Goal: Task Accomplishment & Management: Complete application form

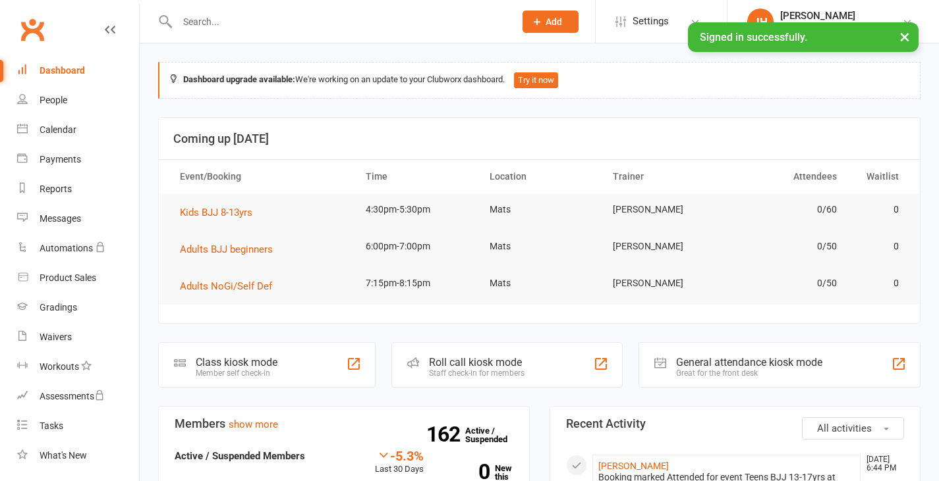
click at [389, 20] on input "text" at bounding box center [339, 22] width 332 height 18
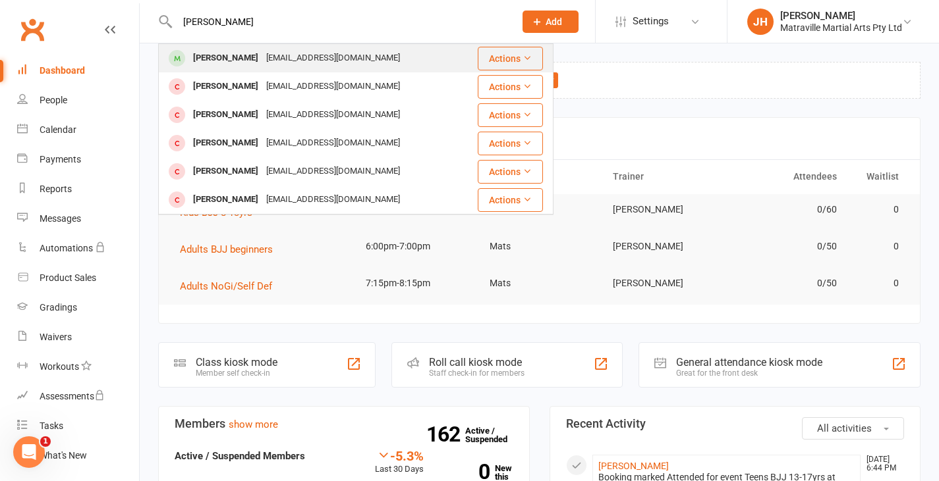
type input "[PERSON_NAME]"
click at [288, 45] on div "[PERSON_NAME] [EMAIL_ADDRESS][DOMAIN_NAME]" at bounding box center [309, 58] width 301 height 27
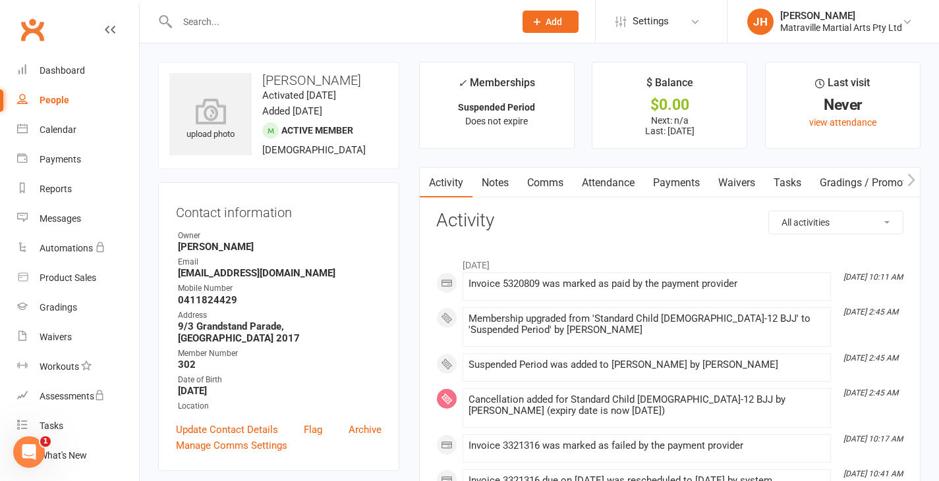
click at [692, 182] on link "Payments" at bounding box center [675, 183] width 65 height 30
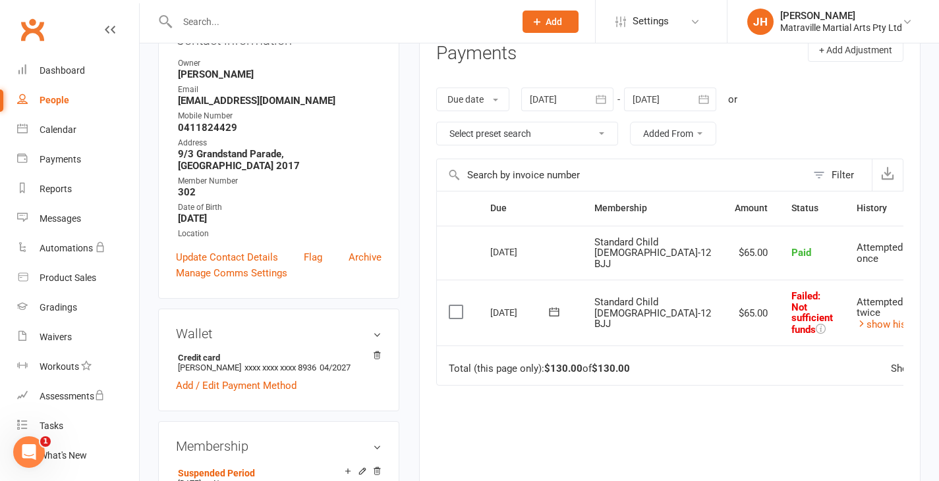
scroll to position [177, 0]
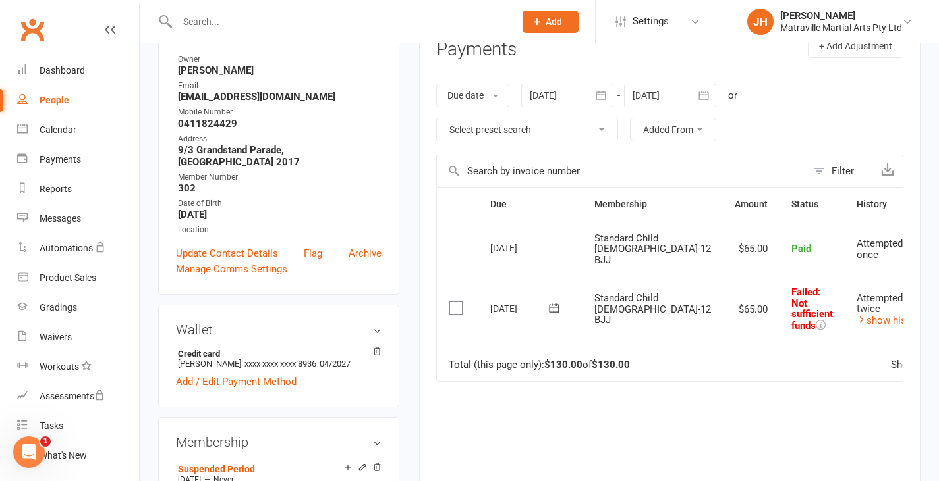
click at [607, 89] on icon "button" at bounding box center [600, 95] width 13 height 13
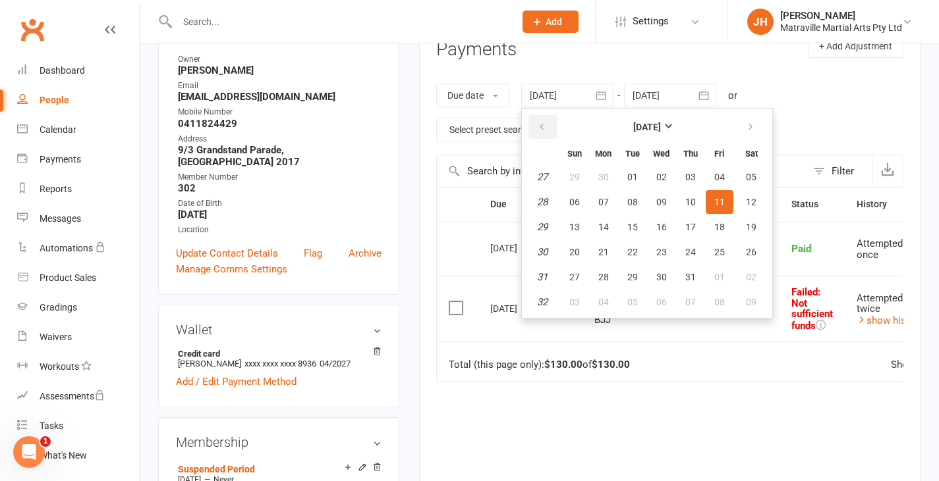
click at [539, 120] on button "button" at bounding box center [542, 127] width 28 height 24
click at [570, 200] on button "04" at bounding box center [574, 202] width 28 height 24
type input "[DATE]"
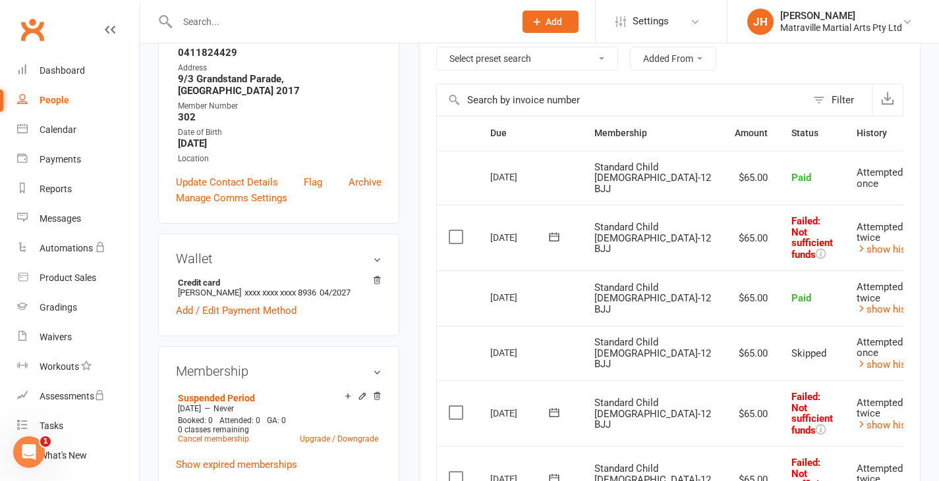
scroll to position [248, 0]
click at [856, 313] on link "show history" at bounding box center [889, 309] width 67 height 12
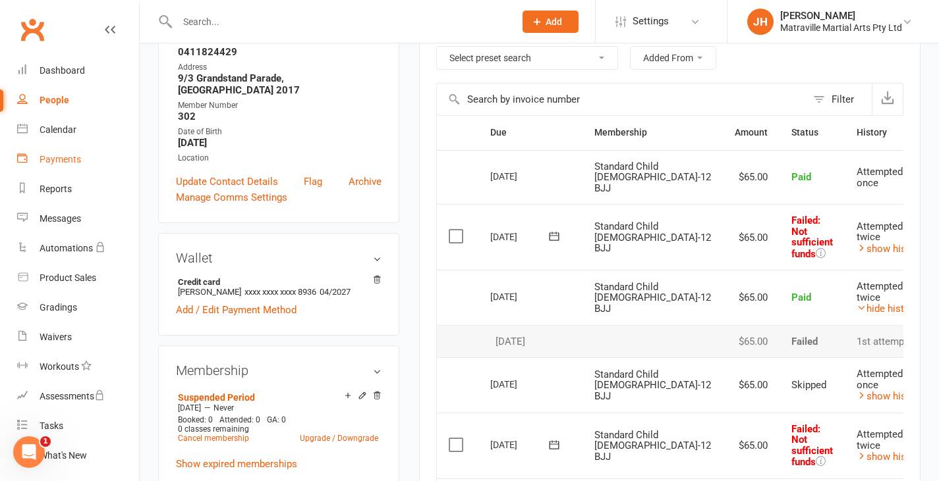
click at [58, 156] on div "Payments" at bounding box center [60, 159] width 41 height 11
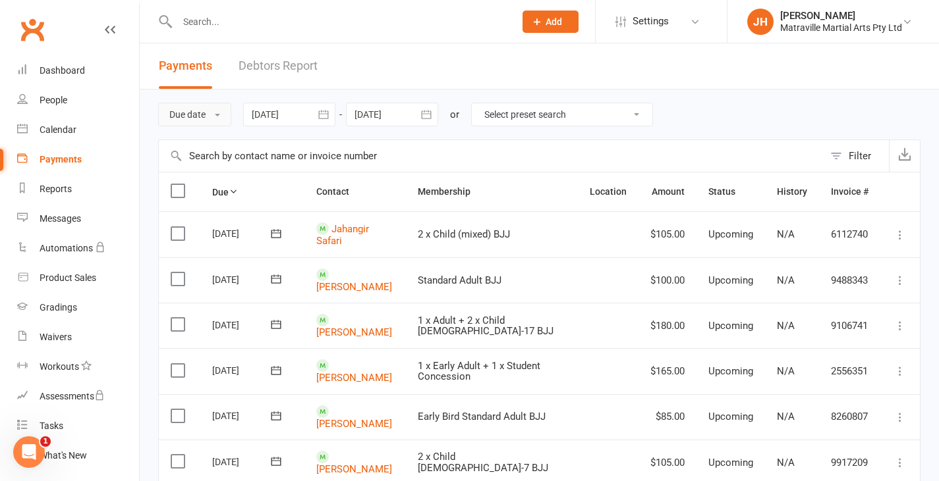
click at [220, 113] on button "Due date" at bounding box center [194, 115] width 73 height 24
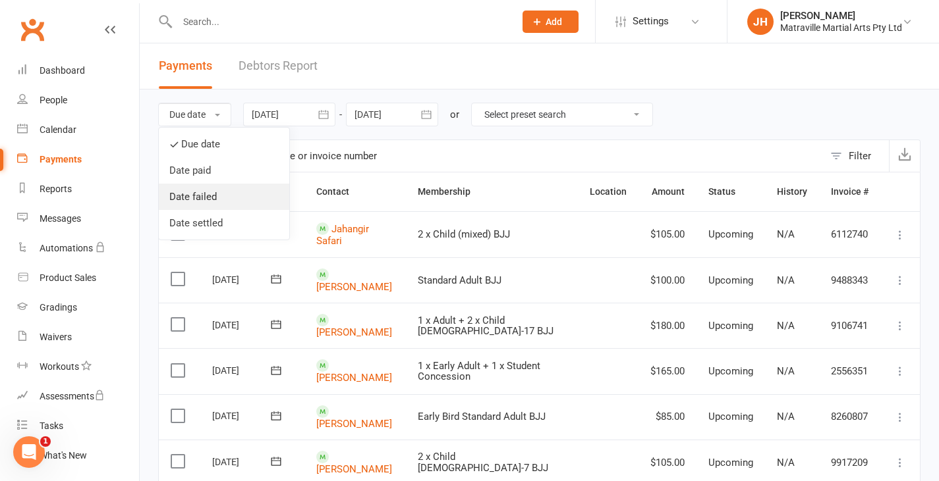
click at [197, 192] on link "Date failed" at bounding box center [224, 197] width 130 height 26
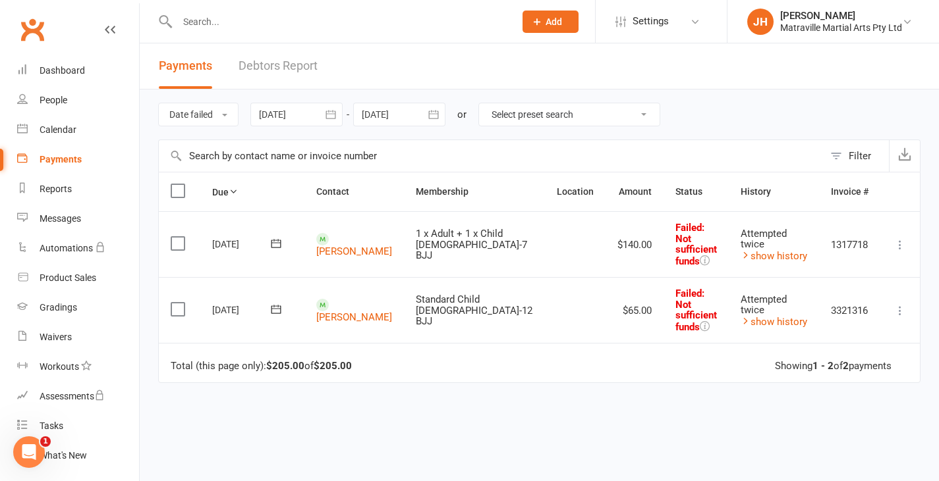
click at [338, 125] on button "button" at bounding box center [331, 115] width 24 height 24
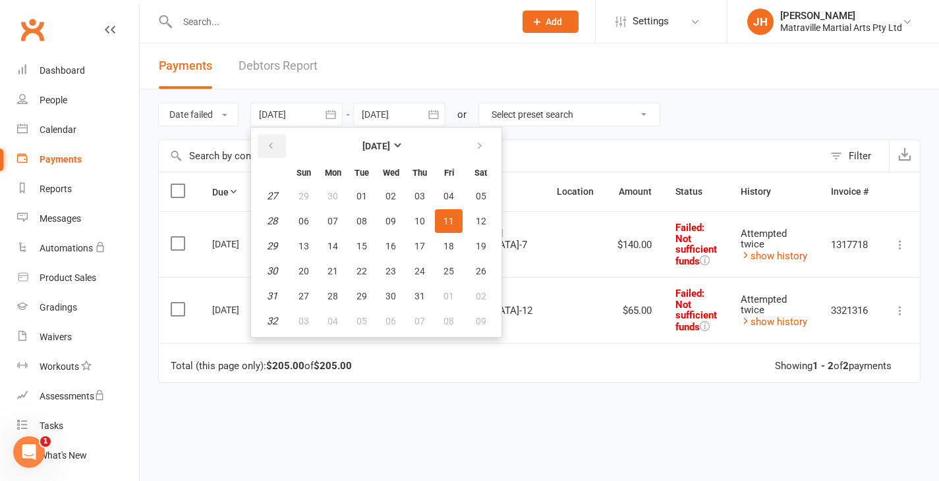
click at [269, 139] on button "button" at bounding box center [272, 146] width 28 height 24
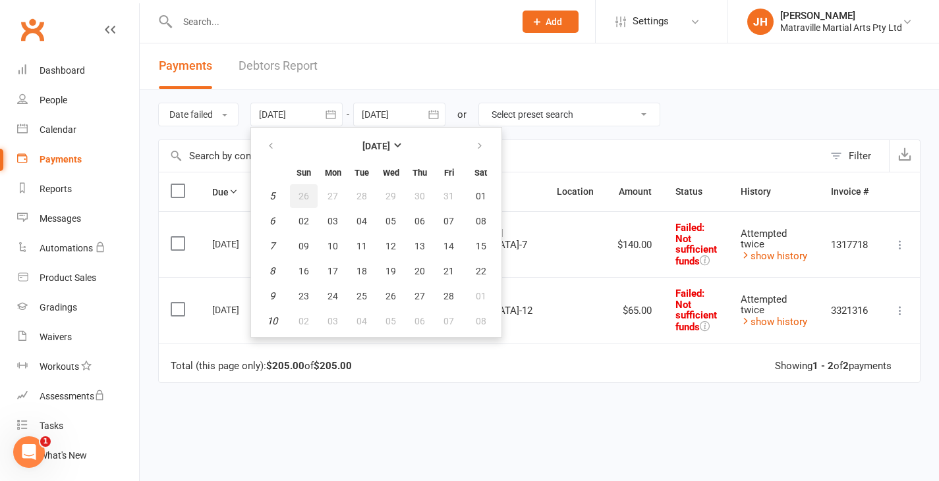
click at [300, 197] on button "26" at bounding box center [304, 196] width 28 height 24
type input "[DATE]"
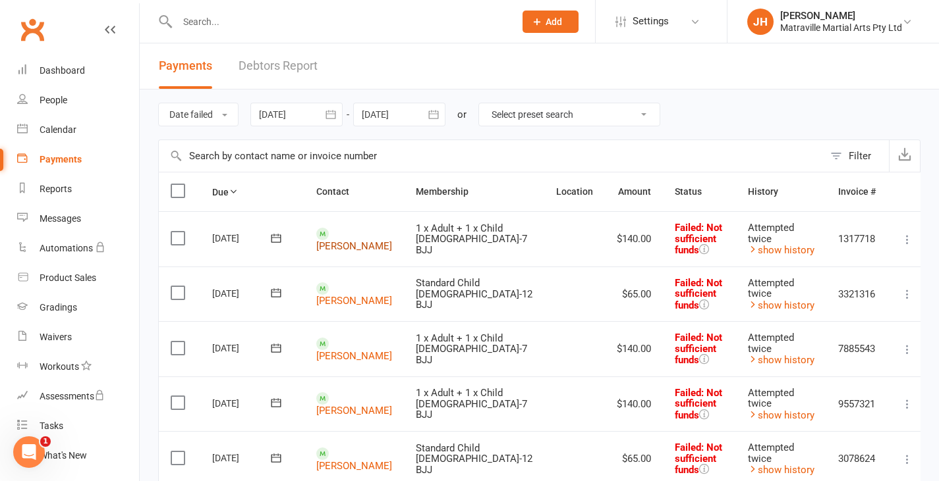
click at [349, 244] on link "[PERSON_NAME]" at bounding box center [354, 246] width 76 height 12
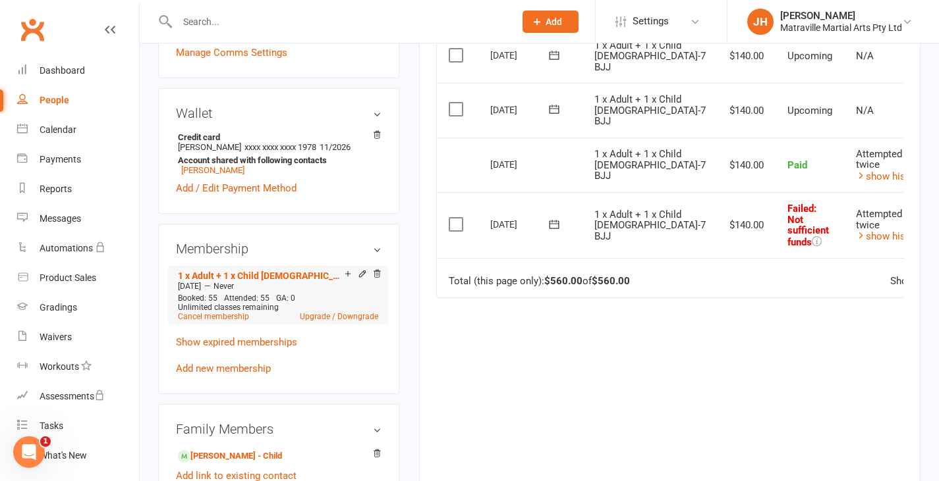
scroll to position [382, 0]
click at [246, 369] on link "Add new membership" at bounding box center [223, 368] width 95 height 12
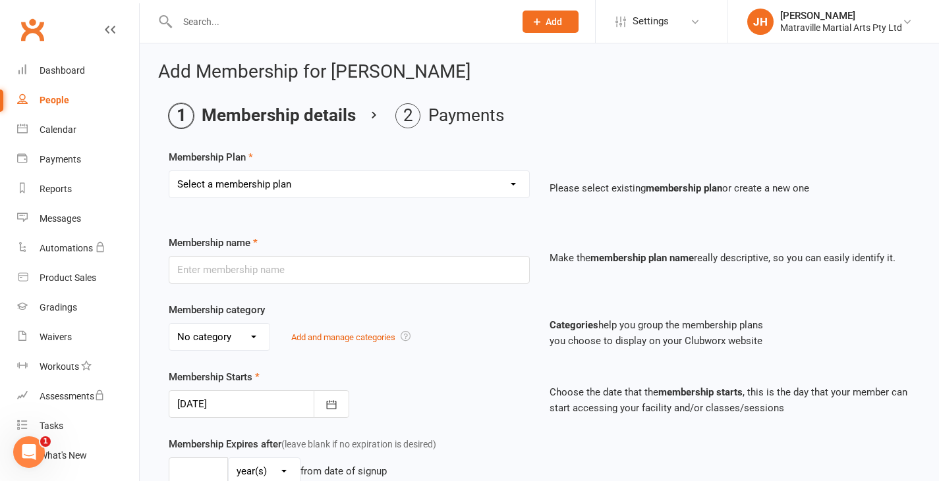
click at [262, 193] on select "Select a membership plan Create new Membership Plan Trial Period Suspended Peri…" at bounding box center [349, 184] width 360 height 26
select select "33"
click at [169, 171] on select "Select a membership plan Create new Membership Plan Trial Period Suspended Peri…" at bounding box center [349, 184] width 360 height 26
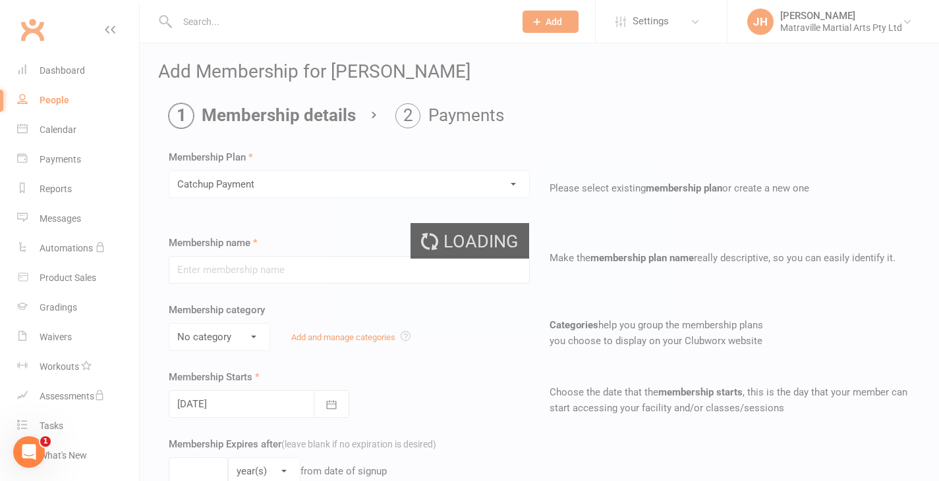
type input "Catchup Payment"
select select "0"
type input "1"
select select "1"
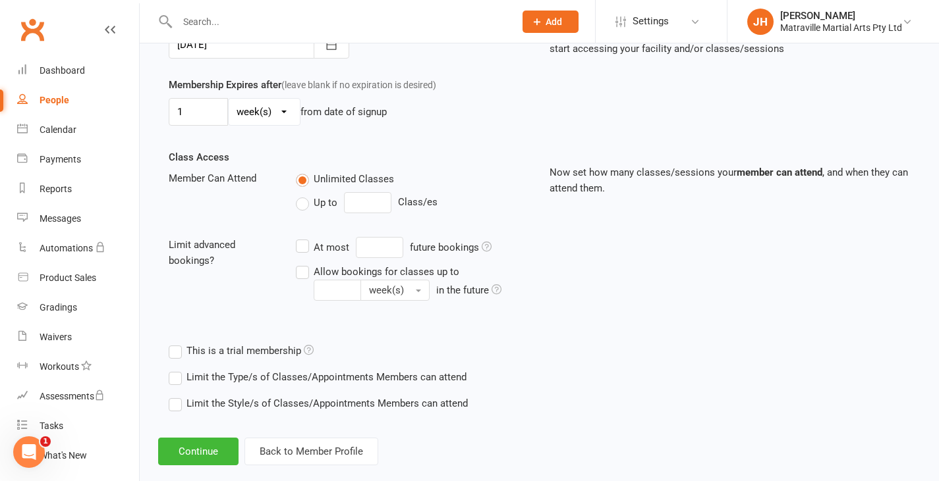
scroll to position [375, 0]
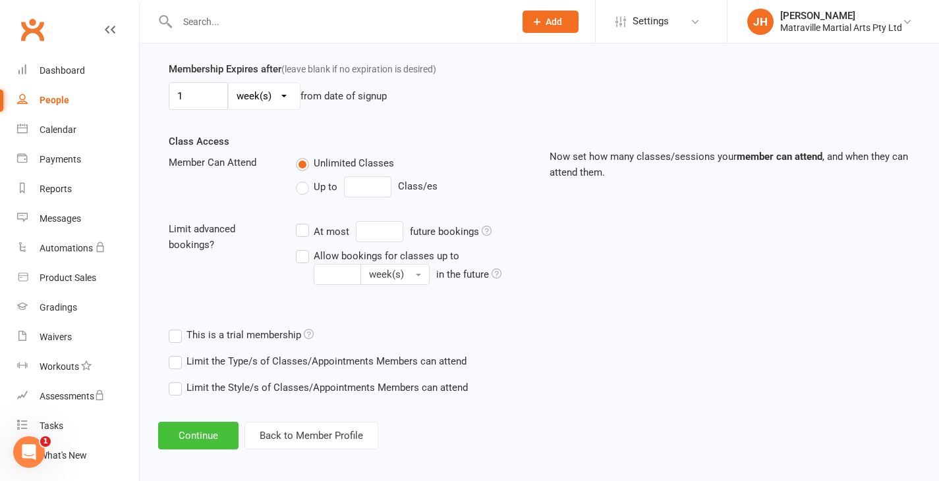
click at [200, 426] on button "Continue" at bounding box center [198, 436] width 80 height 28
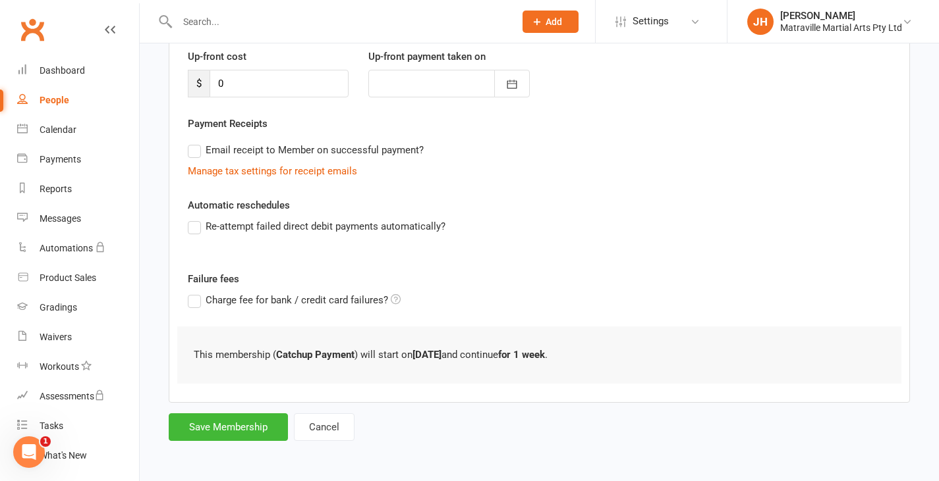
scroll to position [0, 0]
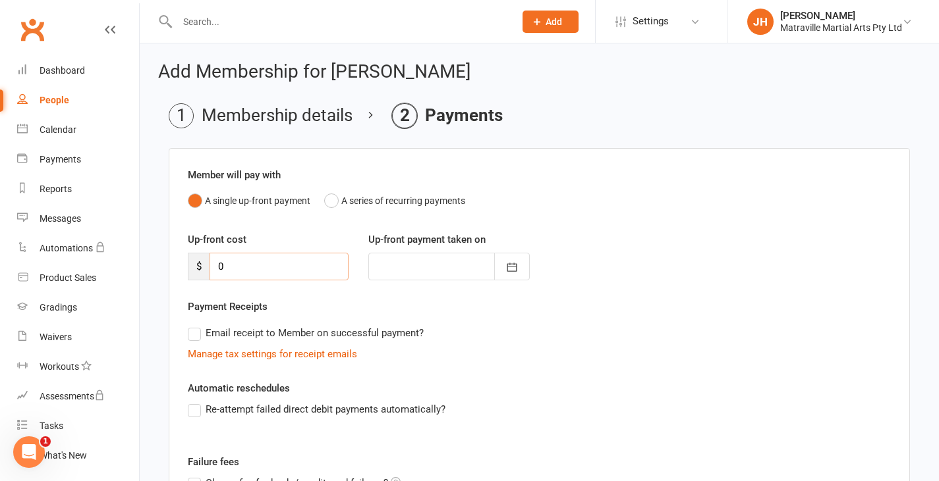
click at [234, 267] on input "0" at bounding box center [278, 267] width 139 height 28
type input "1"
type input "[DATE]"
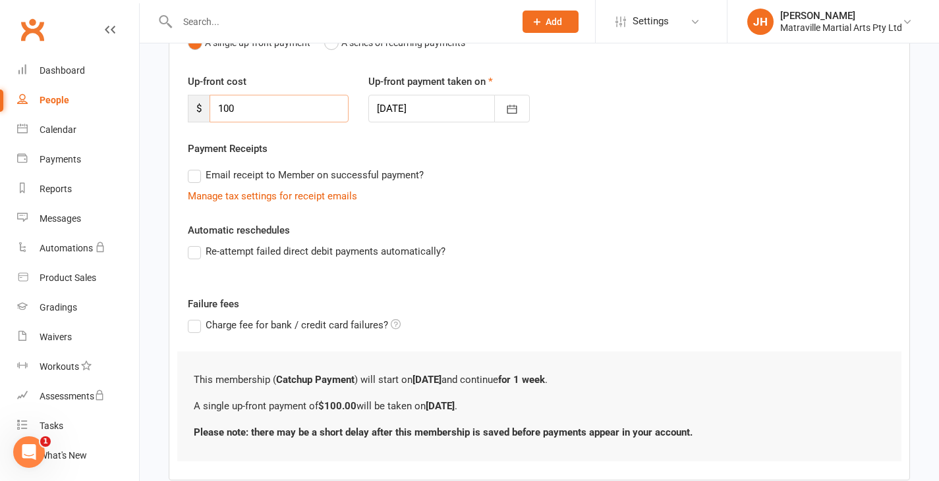
scroll to position [236, 0]
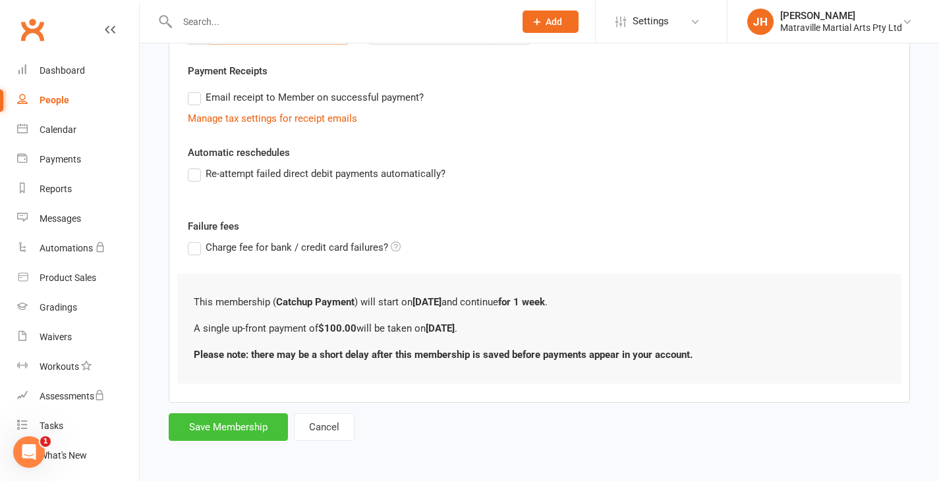
type input "100"
click at [246, 425] on button "Save Membership" at bounding box center [228, 428] width 119 height 28
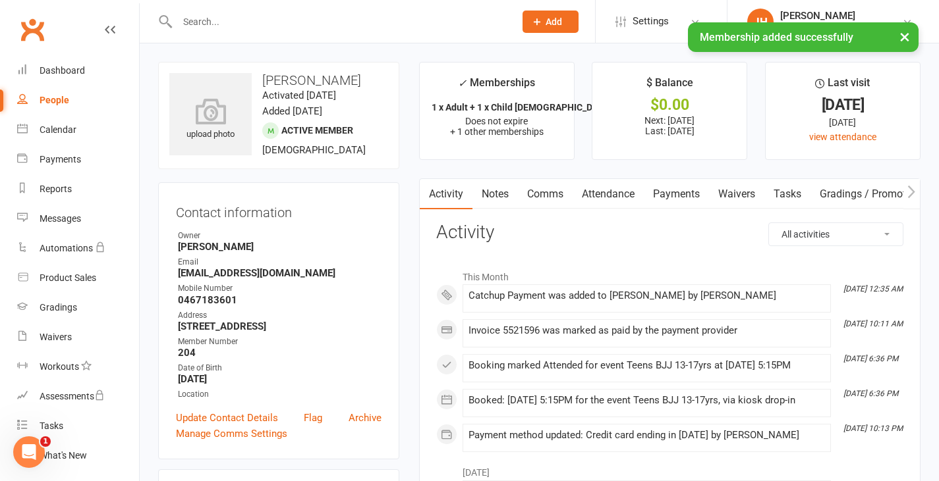
click at [672, 190] on link "Payments" at bounding box center [675, 194] width 65 height 30
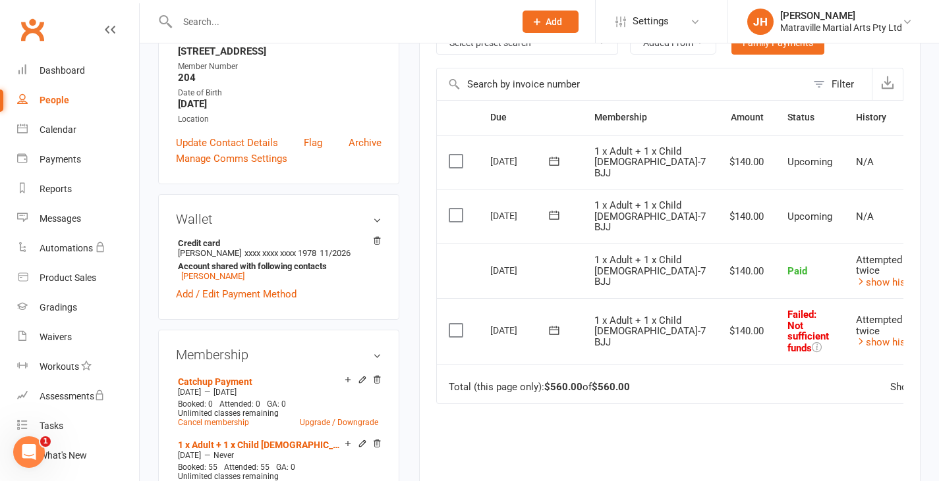
scroll to position [277, 0]
click at [64, 96] on div "People" at bounding box center [55, 100] width 30 height 11
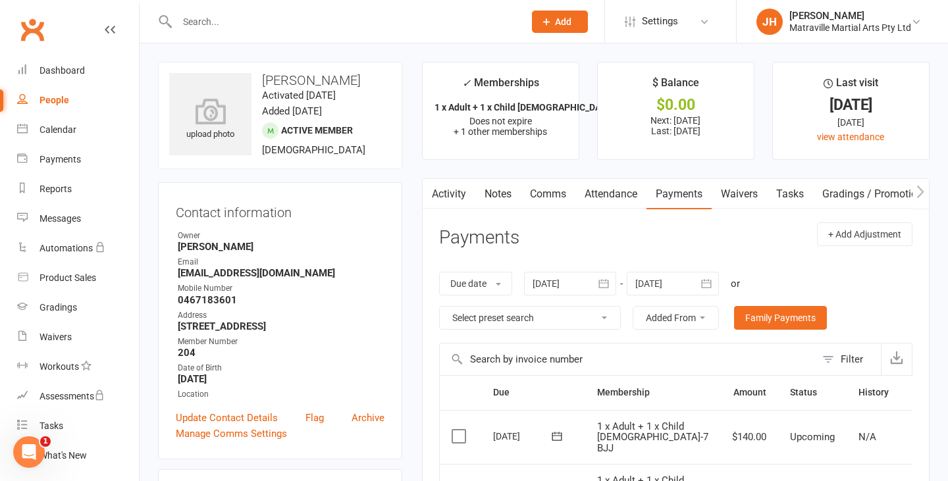
select select "100"
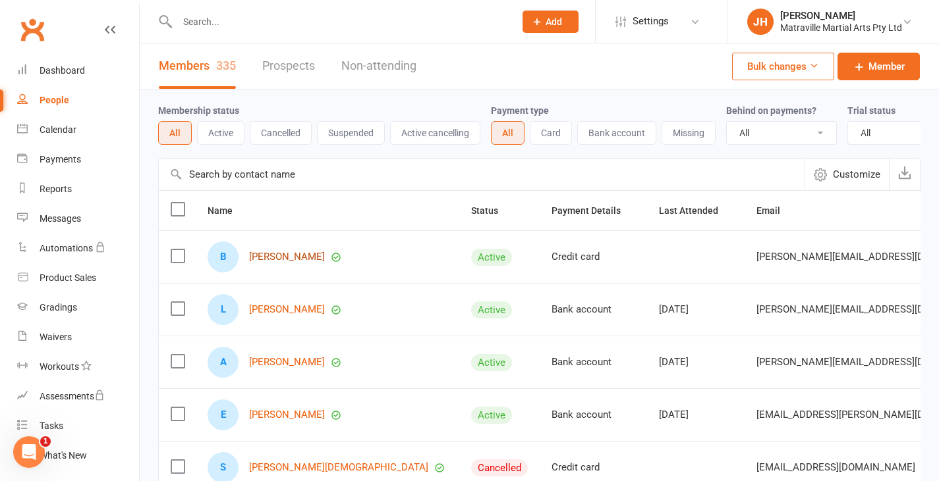
click at [280, 263] on link "[PERSON_NAME]" at bounding box center [287, 257] width 76 height 11
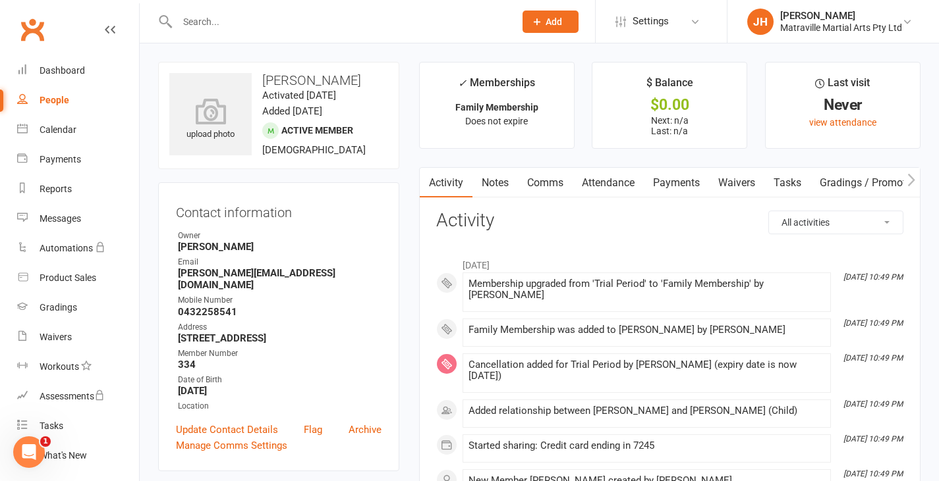
click at [667, 178] on link "Payments" at bounding box center [675, 183] width 65 height 30
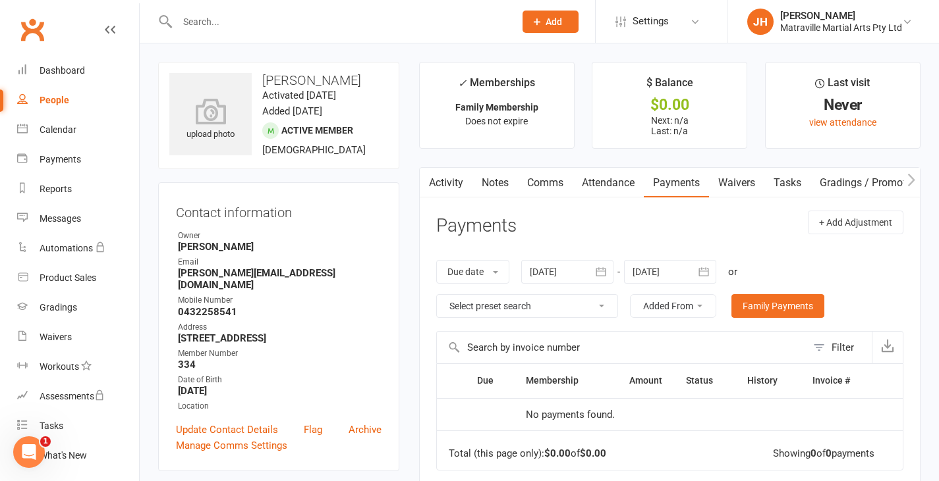
click at [308, 30] on input "text" at bounding box center [339, 22] width 332 height 18
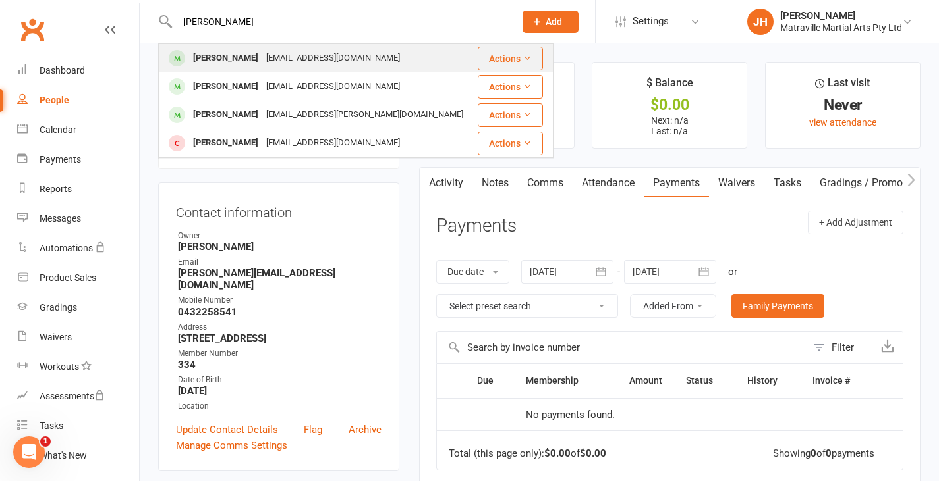
type input "[PERSON_NAME]"
click at [232, 55] on div "[PERSON_NAME]" at bounding box center [225, 58] width 73 height 19
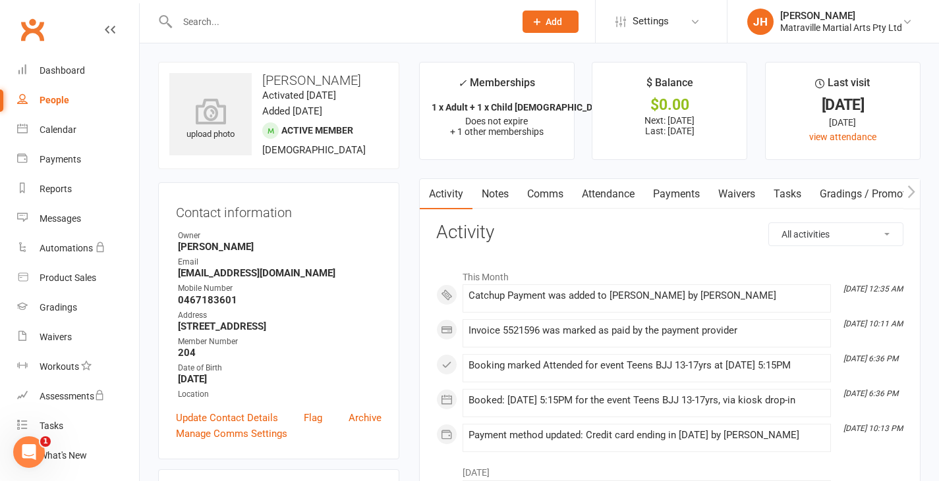
click at [670, 196] on link "Payments" at bounding box center [675, 194] width 65 height 30
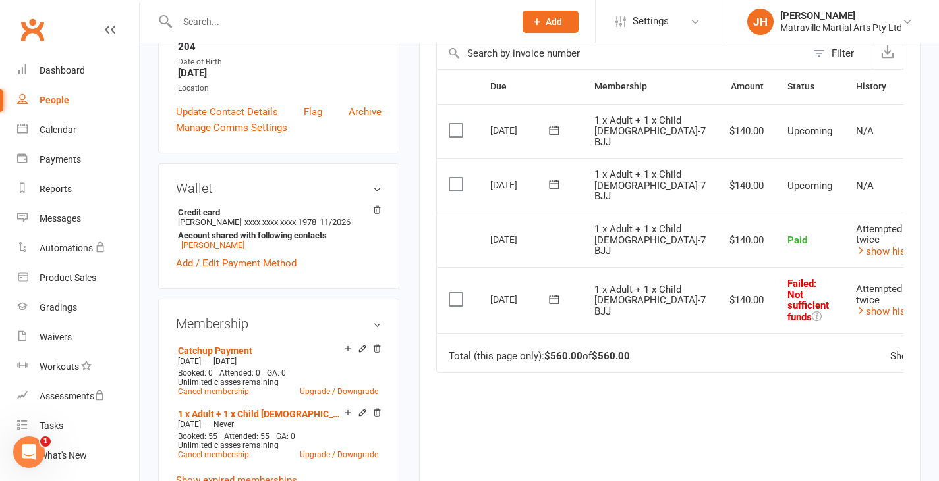
scroll to position [308, 0]
click at [364, 352] on icon at bounding box center [362, 347] width 9 height 9
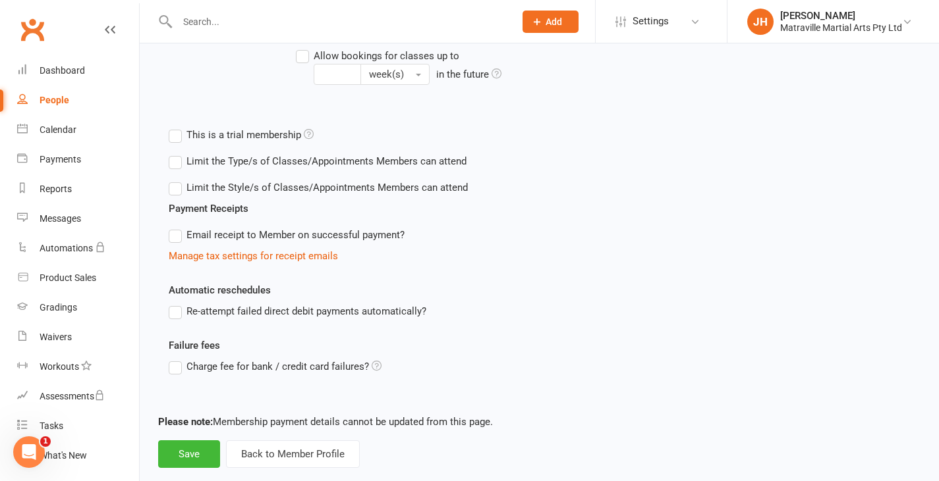
scroll to position [456, 0]
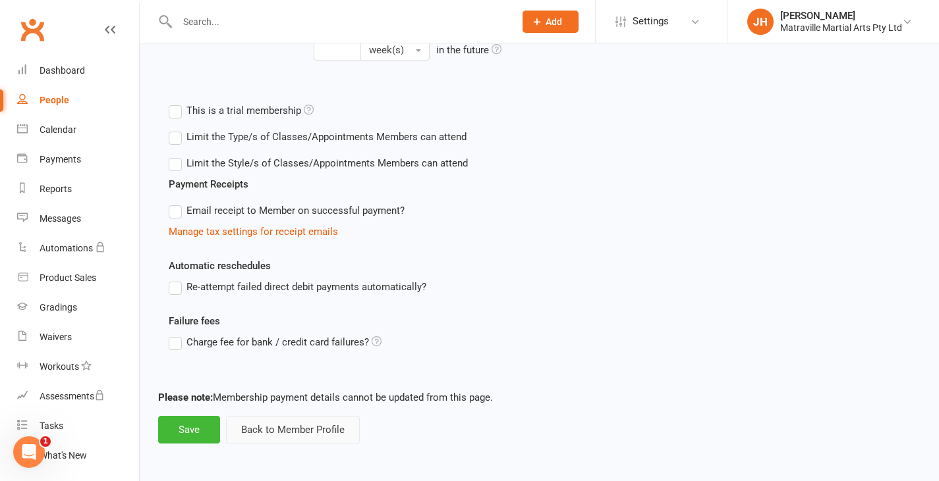
click at [298, 437] on button "Back to Member Profile" at bounding box center [293, 430] width 134 height 28
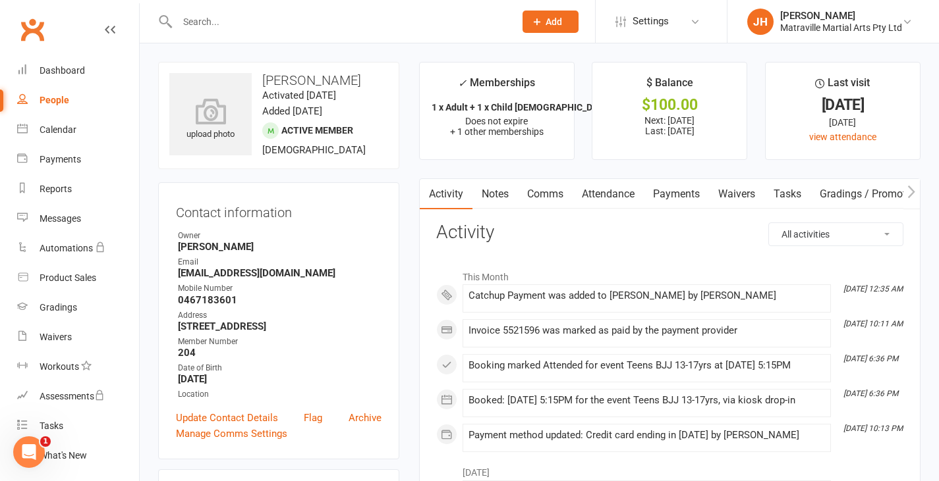
click at [666, 203] on link "Payments" at bounding box center [675, 194] width 65 height 30
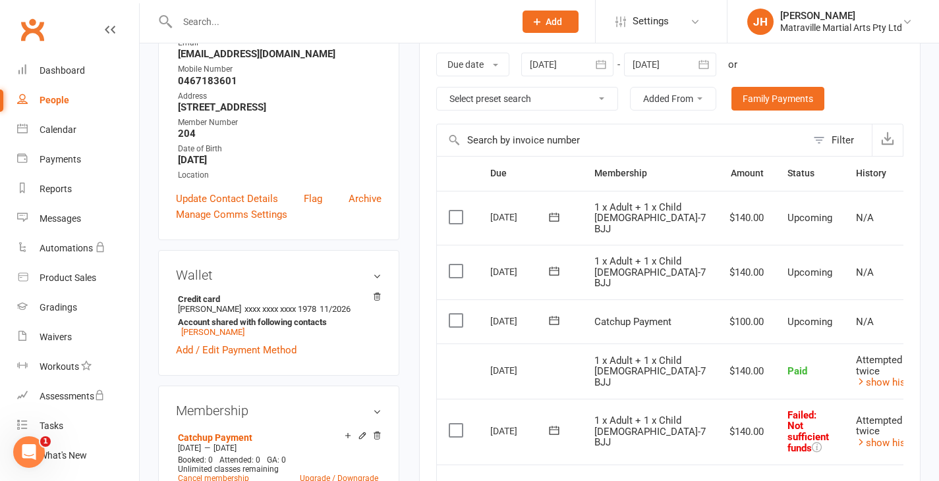
scroll to position [220, 0]
click at [48, 99] on div "People" at bounding box center [55, 100] width 30 height 11
select select "100"
